Goal: Information Seeking & Learning: Learn about a topic

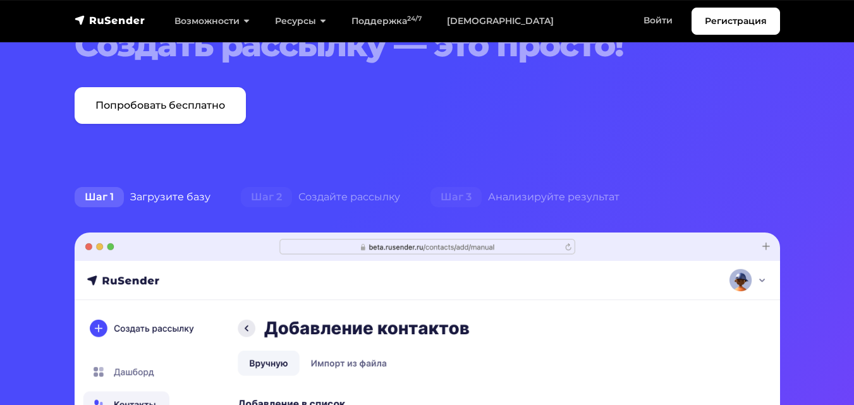
scroll to position [190, 0]
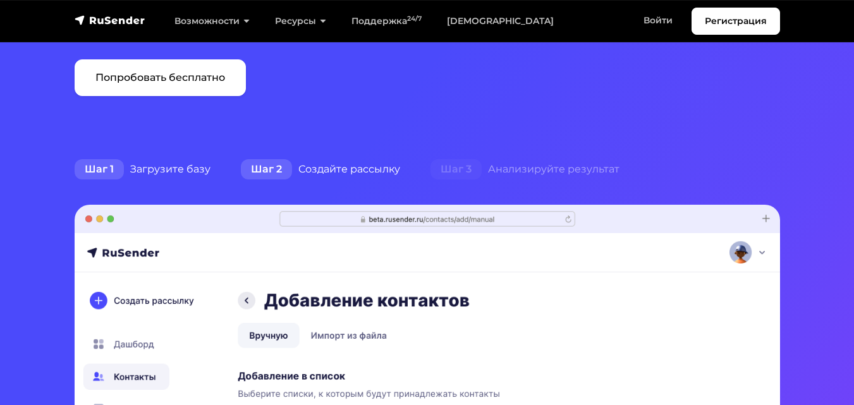
click at [296, 171] on div "Шаг 2 Создайте рассылку" at bounding box center [321, 169] width 190 height 25
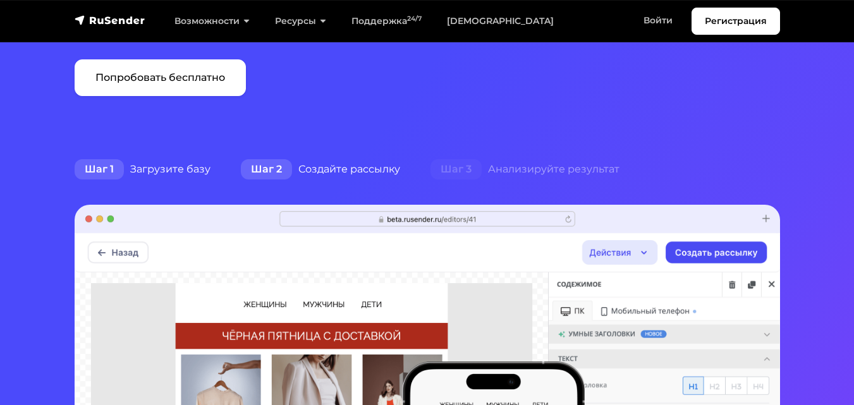
click at [178, 172] on div "Шаг 1 Загрузите базу" at bounding box center [142, 169] width 166 height 25
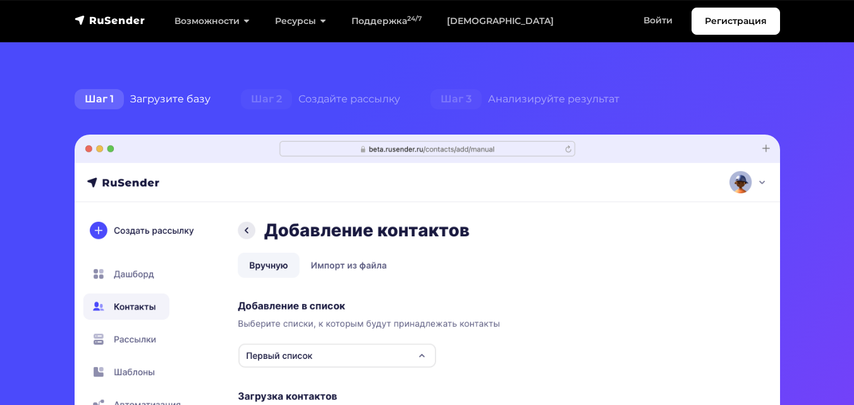
scroll to position [253, 0]
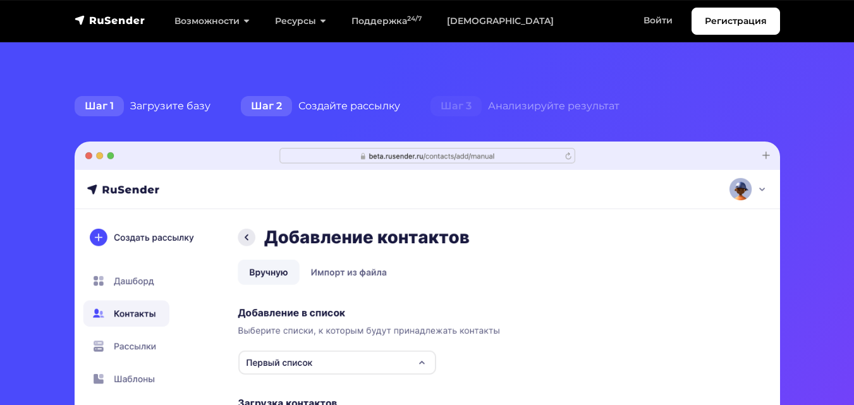
click at [339, 110] on div "Шаг 2 Создайте рассылку" at bounding box center [321, 106] width 190 height 25
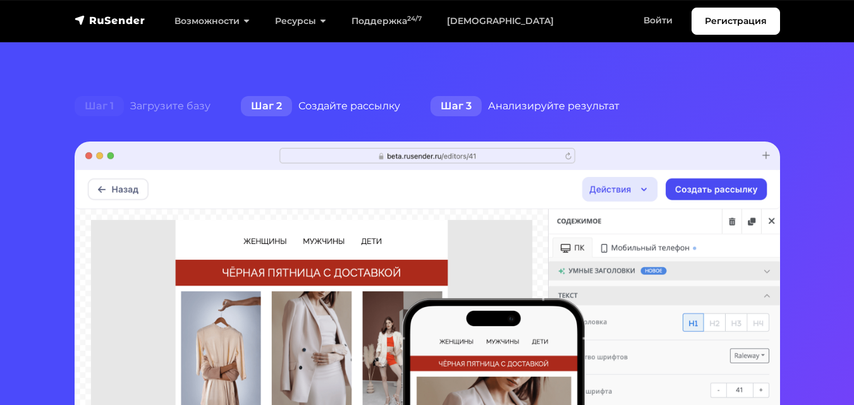
click at [475, 102] on span "Шаг 3" at bounding box center [455, 106] width 51 height 20
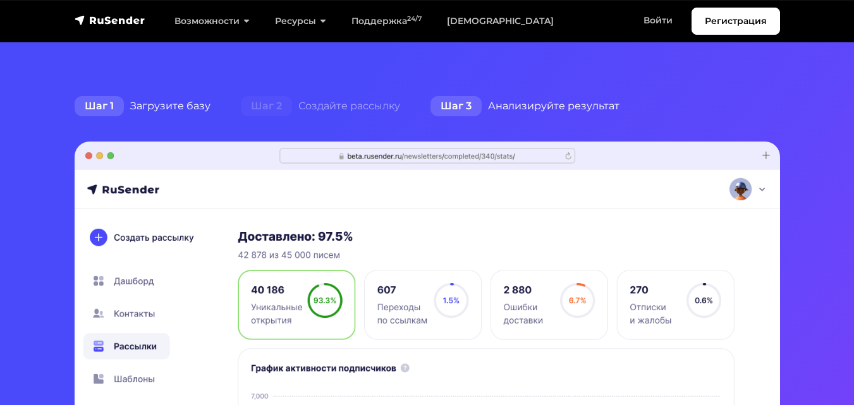
click at [195, 104] on div "Шаг 1 Загрузите базу" at bounding box center [142, 106] width 166 height 25
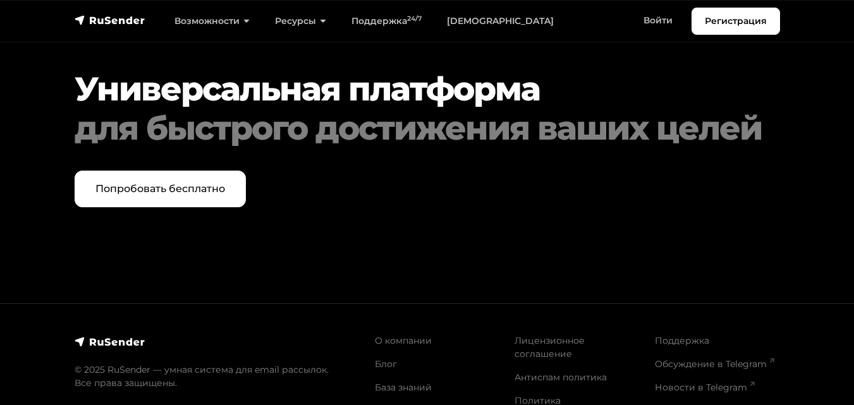
scroll to position [6258, 0]
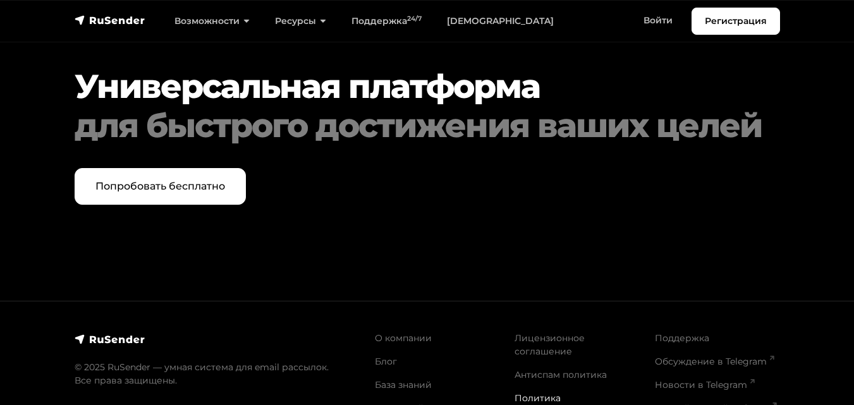
click at [547, 392] on link "Политика конфиденциальности" at bounding box center [565, 404] width 102 height 25
click at [532, 332] on link "Лицензионное соглашение" at bounding box center [549, 344] width 70 height 25
click at [420, 332] on link "О компании" at bounding box center [403, 337] width 57 height 11
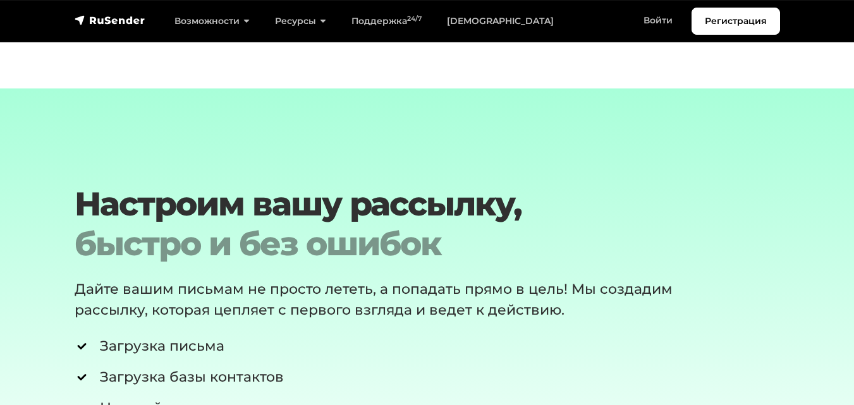
scroll to position [0, 0]
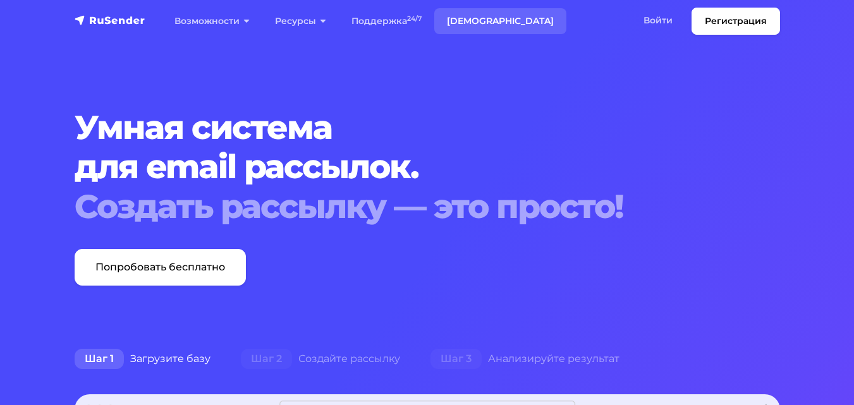
click at [453, 14] on link "[DEMOGRAPHIC_DATA]" at bounding box center [500, 21] width 132 height 26
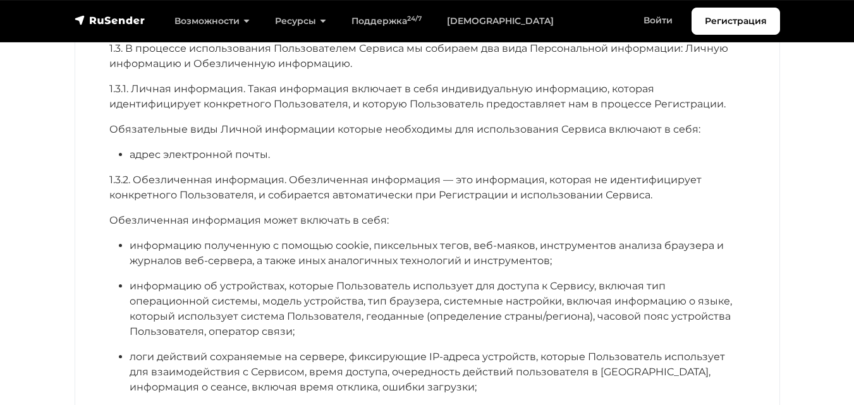
scroll to position [1327, 0]
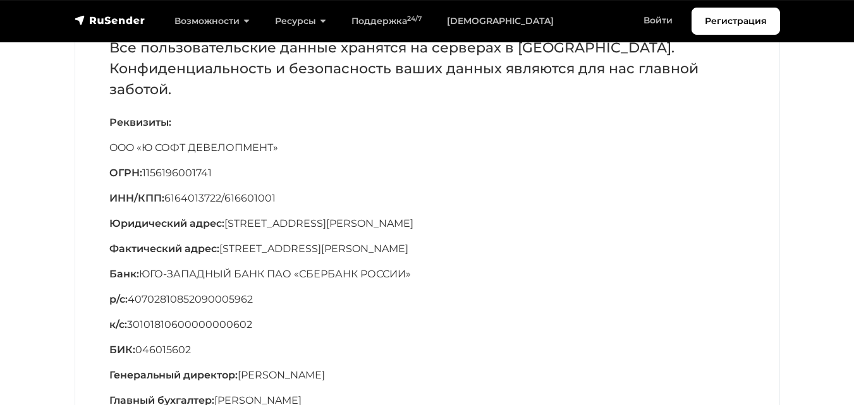
scroll to position [190, 0]
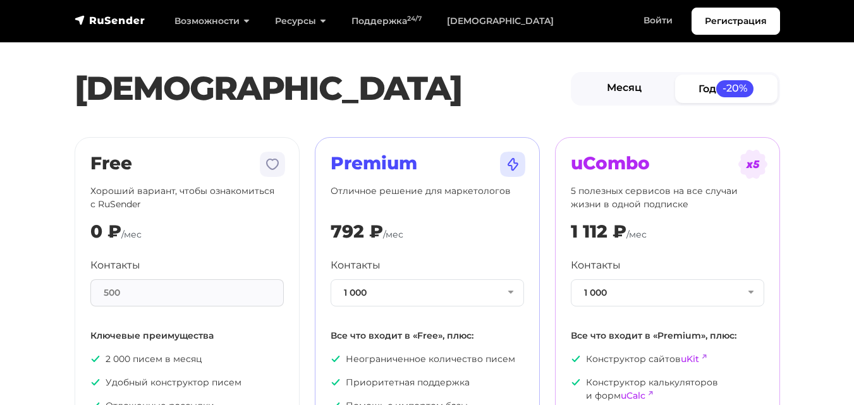
click at [593, 93] on link "Месяц" at bounding box center [624, 89] width 102 height 28
click at [692, 92] on link "Год -20%" at bounding box center [726, 89] width 102 height 28
click at [660, 91] on link "Месяц" at bounding box center [624, 89] width 102 height 28
click at [707, 95] on link "Год -20%" at bounding box center [726, 89] width 102 height 28
click at [664, 96] on link "Месяц" at bounding box center [624, 89] width 102 height 28
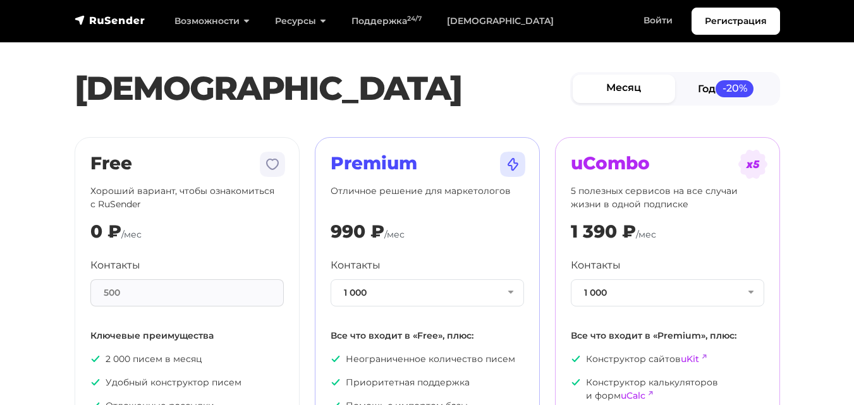
click at [727, 101] on link "Год -20%" at bounding box center [726, 89] width 102 height 28
click at [670, 101] on link "Месяц" at bounding box center [624, 89] width 102 height 28
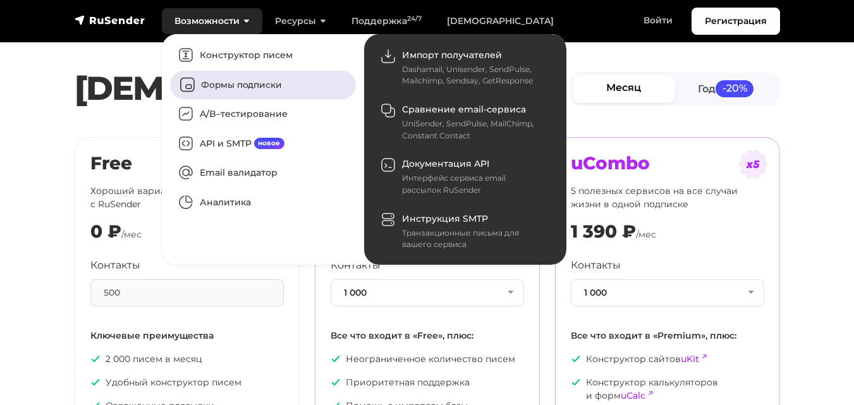
click at [237, 78] on link "Формы подписки" at bounding box center [263, 84] width 186 height 29
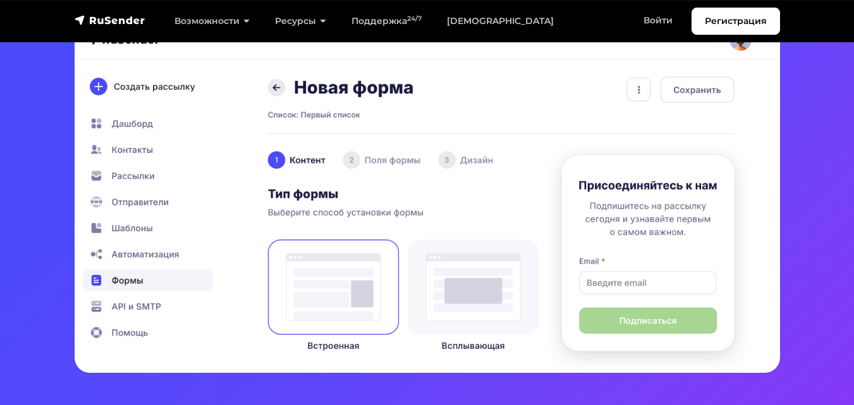
scroll to position [316, 0]
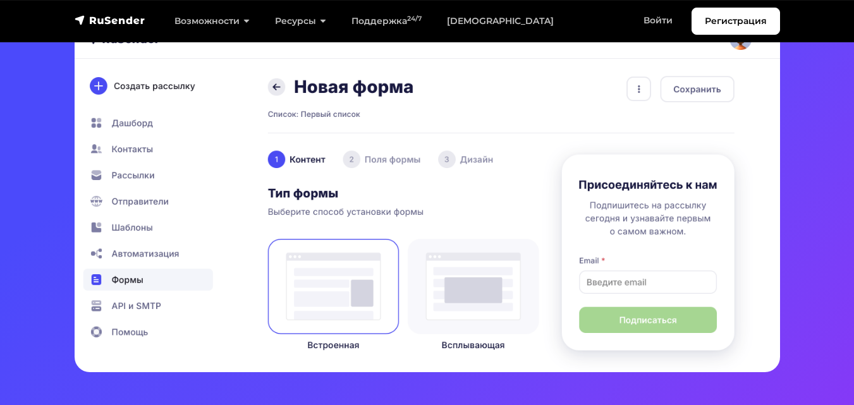
click at [452, 251] on img at bounding box center [427, 181] width 705 height 381
click at [450, 262] on img at bounding box center [427, 181] width 705 height 381
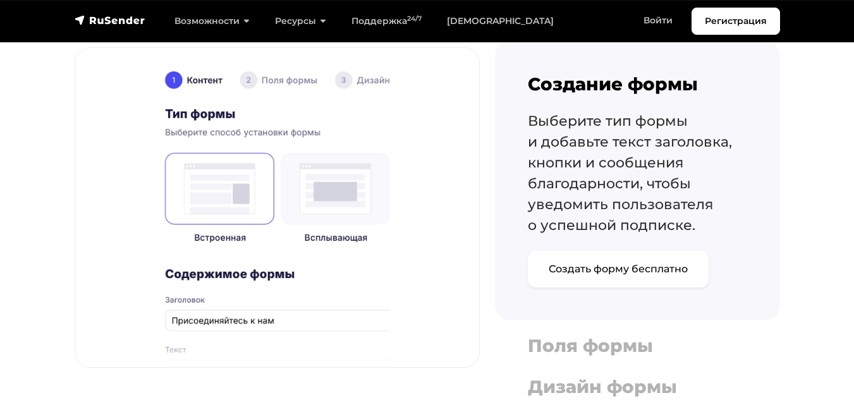
scroll to position [1011, 0]
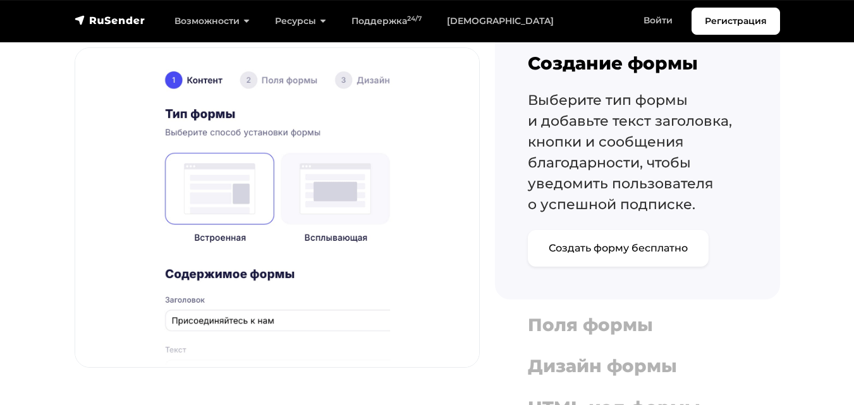
click at [362, 192] on img at bounding box center [277, 207] width 404 height 319
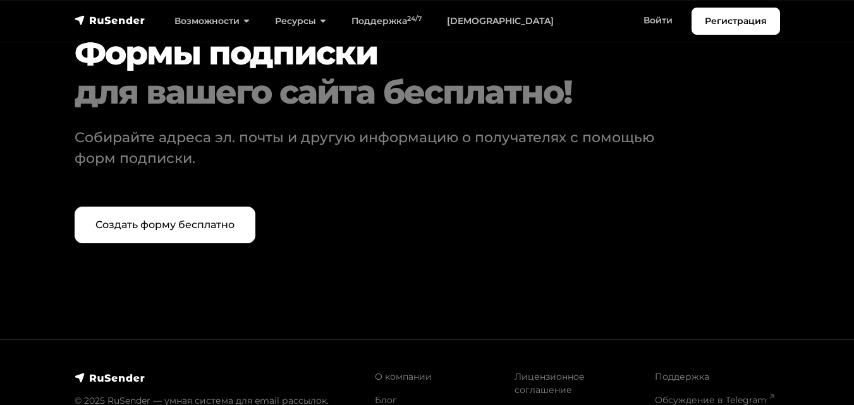
scroll to position [5337, 0]
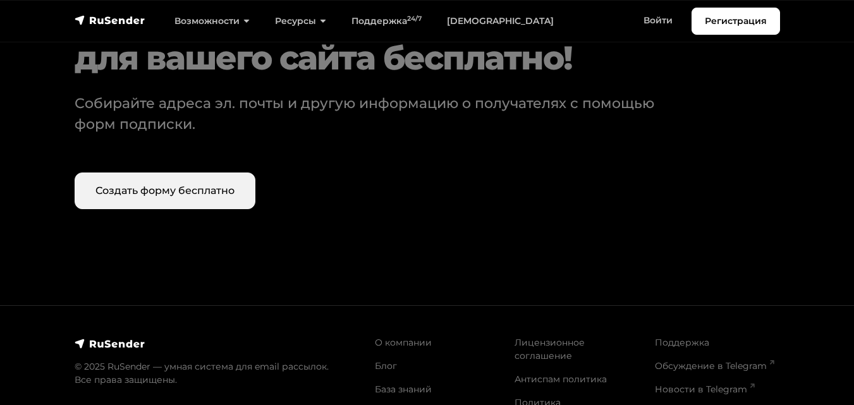
click at [222, 194] on link "Создать форму бесплатно" at bounding box center [165, 191] width 181 height 37
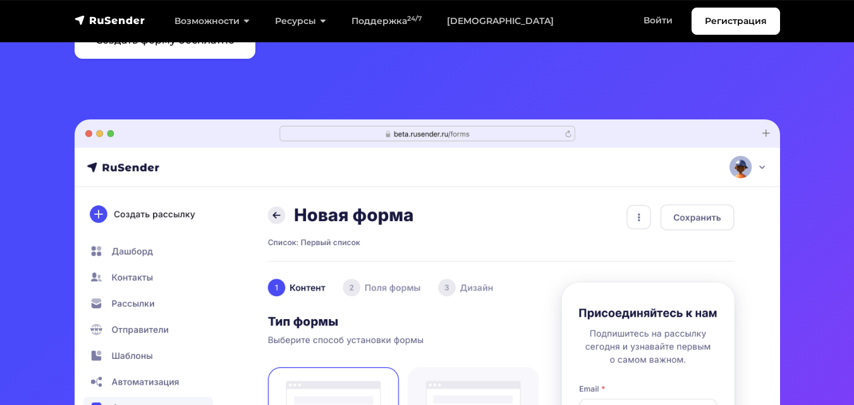
scroll to position [0, 0]
